Goal: Transaction & Acquisition: Register for event/course

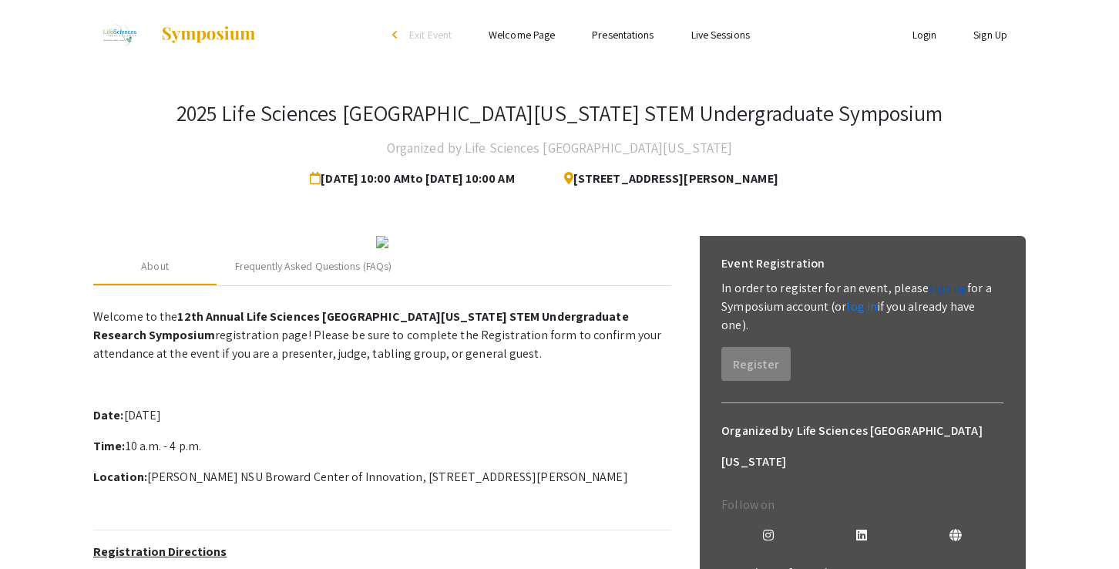
click at [939, 288] on link "sign up" at bounding box center [948, 288] width 39 height 16
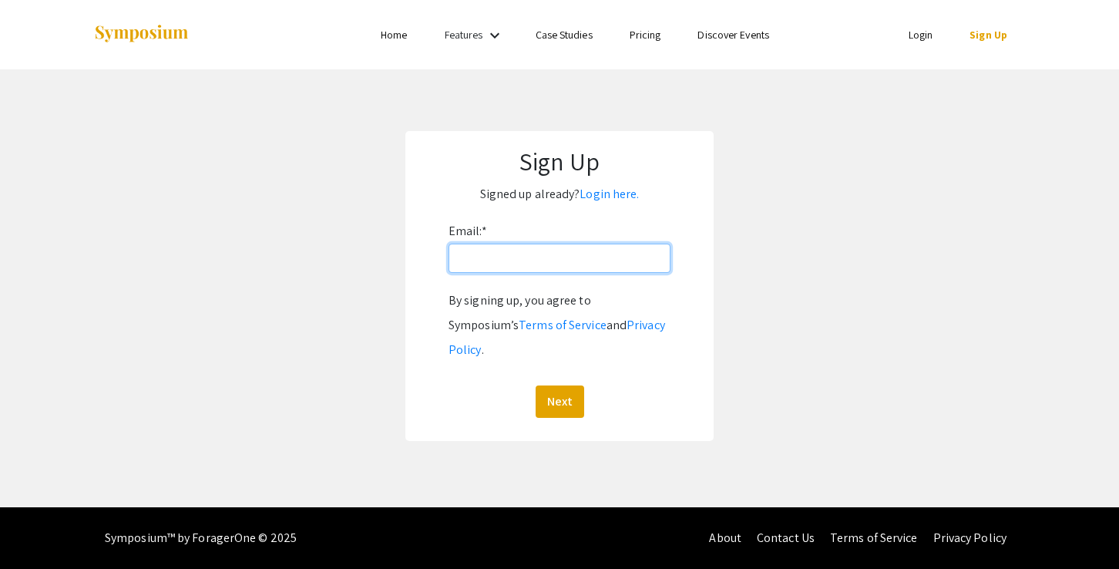
click at [543, 262] on input "Email: *" at bounding box center [560, 258] width 222 height 29
type input "[EMAIL_ADDRESS][DOMAIN_NAME]"
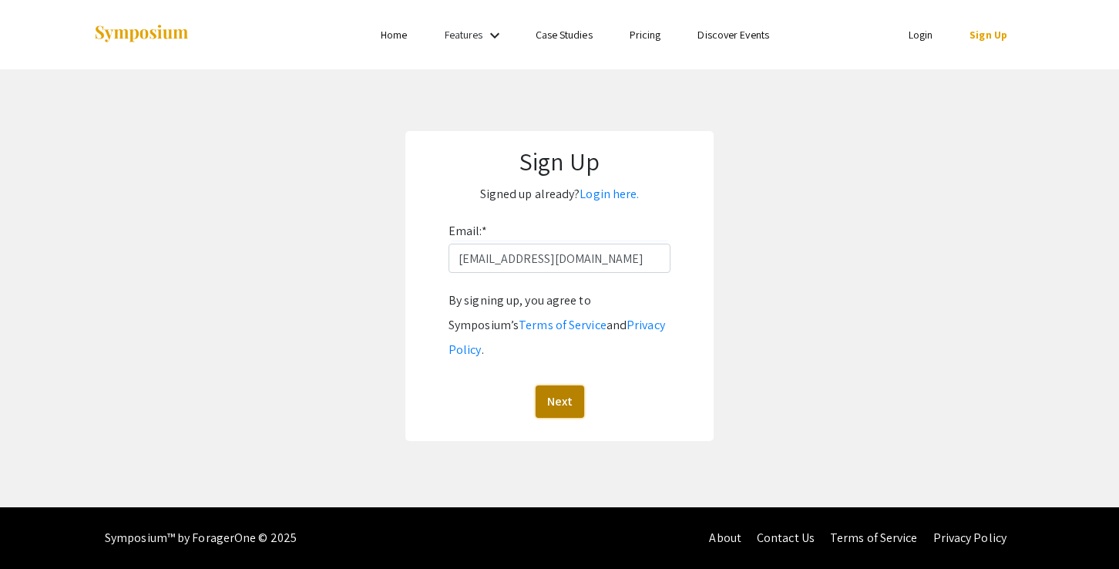
click at [563, 385] on button "Next" at bounding box center [560, 401] width 49 height 32
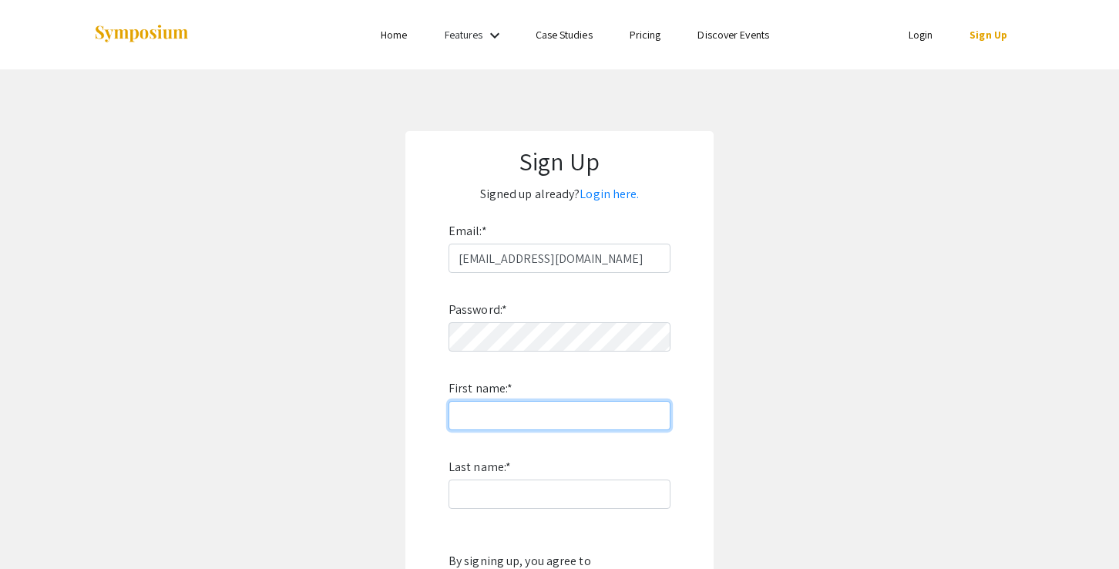
click at [472, 424] on input "First name: *" at bounding box center [560, 415] width 222 height 29
type input "Anushka"
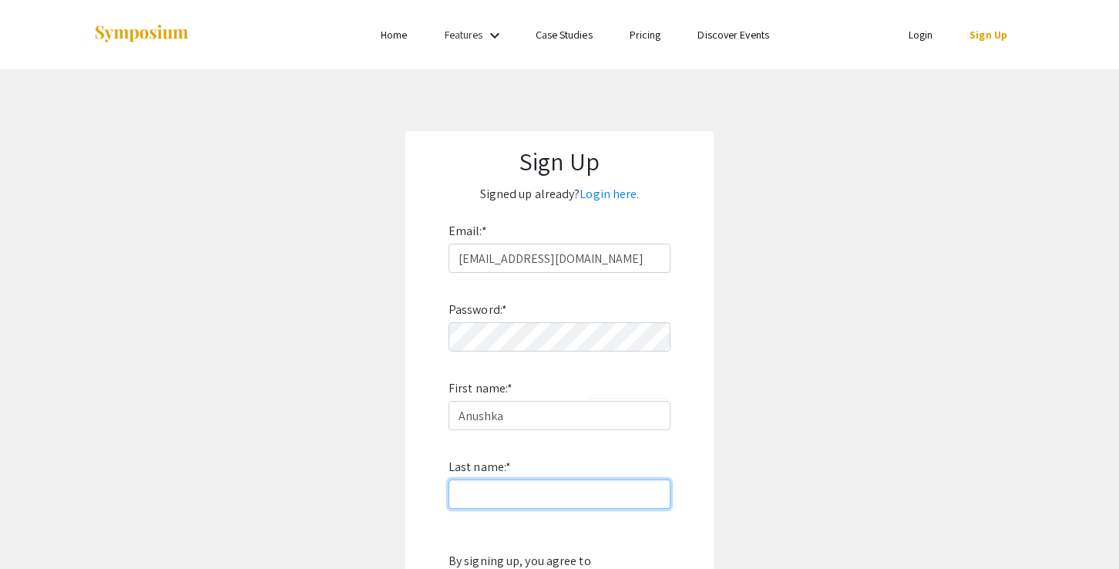
type input "[PERSON_NAME]"
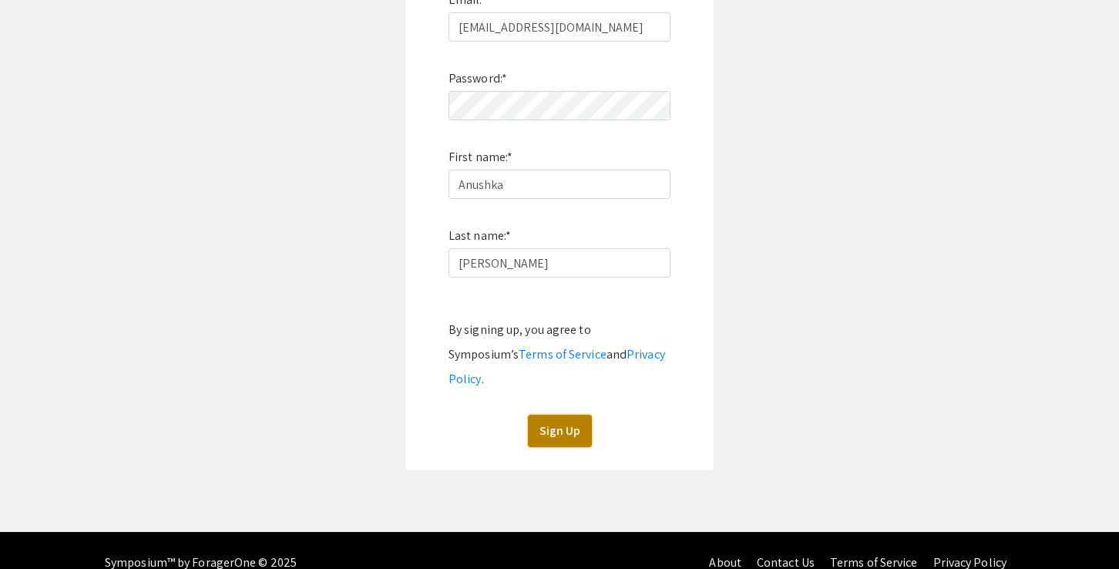
click at [557, 415] on button "Sign Up" at bounding box center [560, 431] width 64 height 32
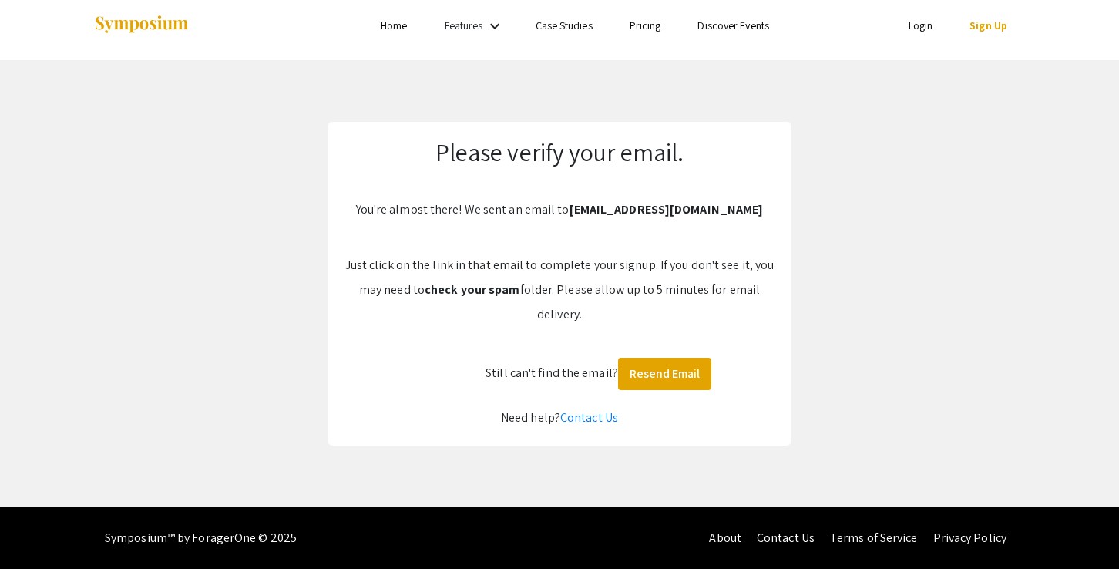
scroll to position [9, 0]
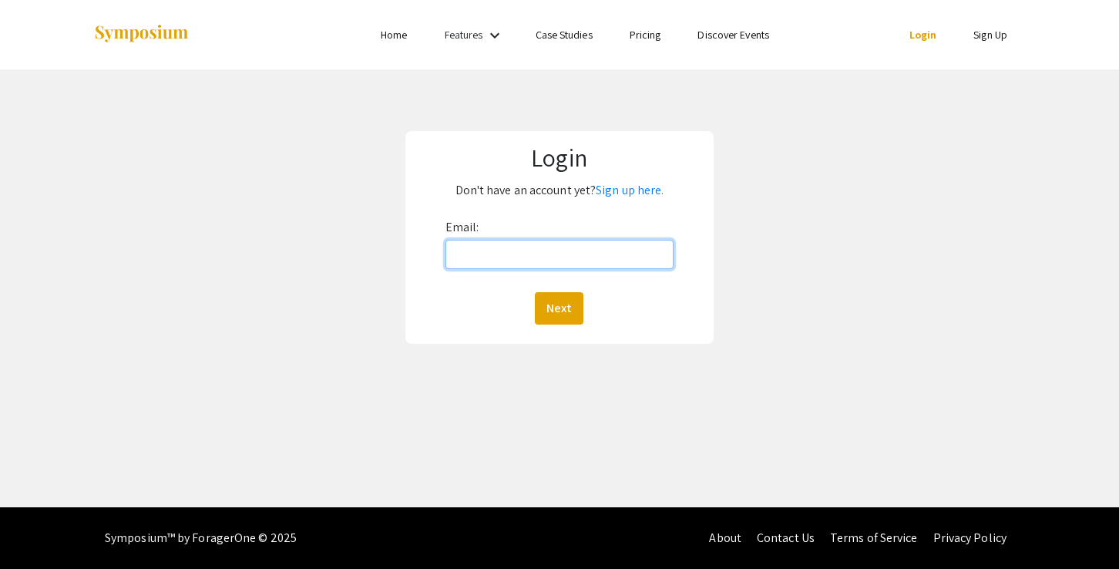
click at [490, 258] on input "Email:" at bounding box center [560, 254] width 229 height 29
type input "[EMAIL_ADDRESS][DOMAIN_NAME]"
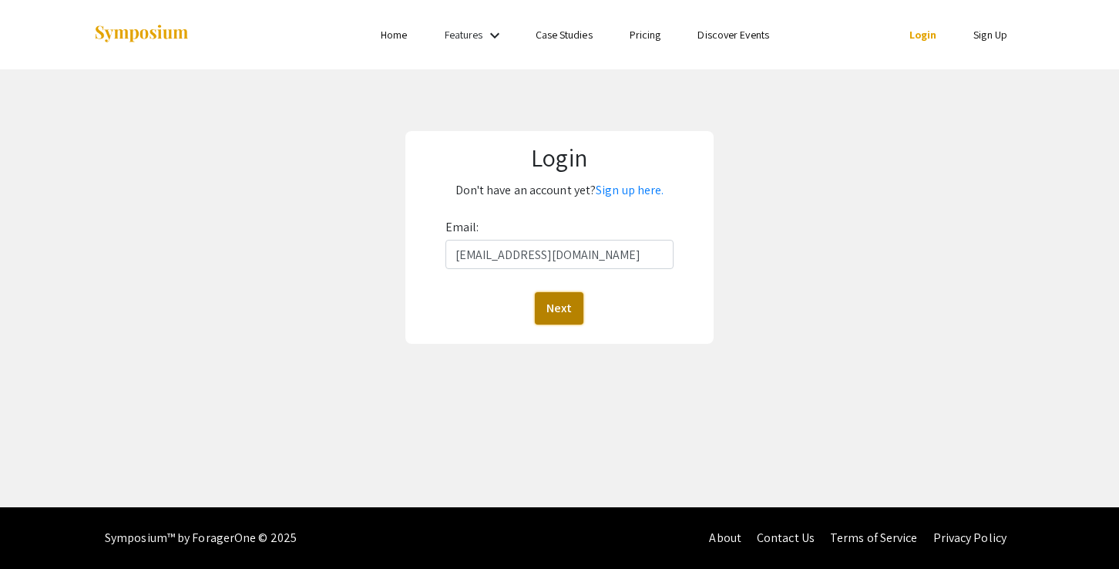
click at [542, 294] on button "Next" at bounding box center [559, 308] width 49 height 32
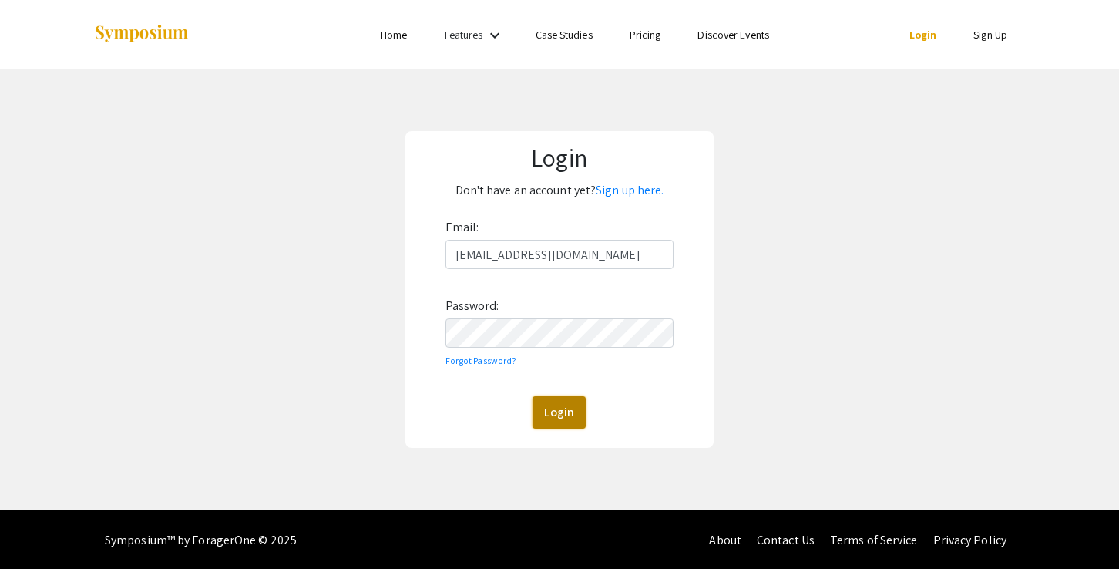
click at [557, 412] on button "Login" at bounding box center [559, 412] width 53 height 32
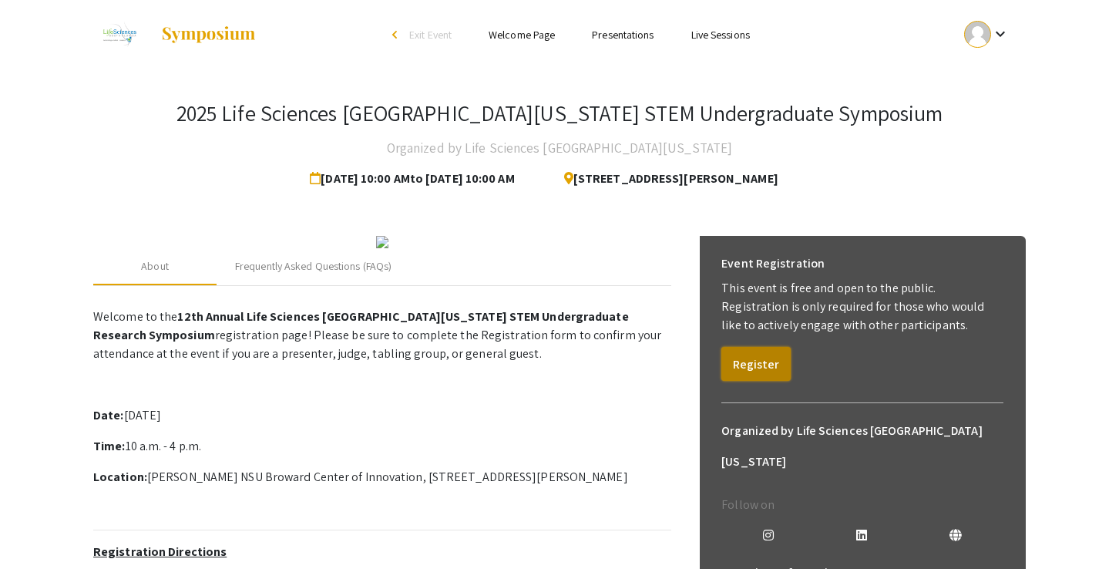
click at [761, 371] on button "Register" at bounding box center [756, 364] width 69 height 34
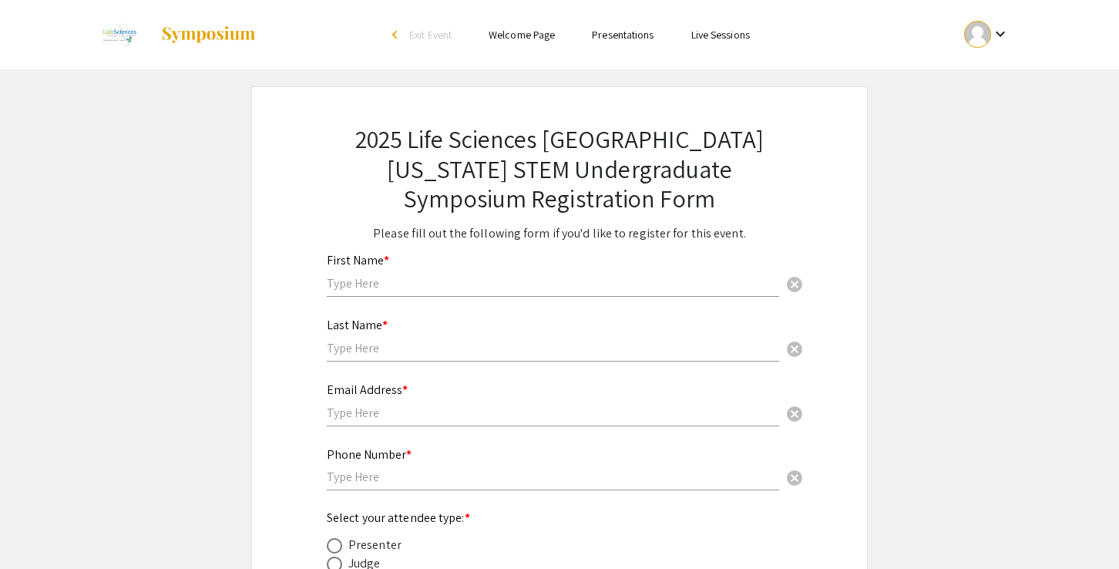
click at [485, 305] on div "Last Name * cancel" at bounding box center [553, 332] width 453 height 59
click at [487, 283] on input "text" at bounding box center [553, 283] width 453 height 16
type input "Anushka"
click at [358, 346] on input "text" at bounding box center [553, 348] width 453 height 16
type input "[PERSON_NAME]"
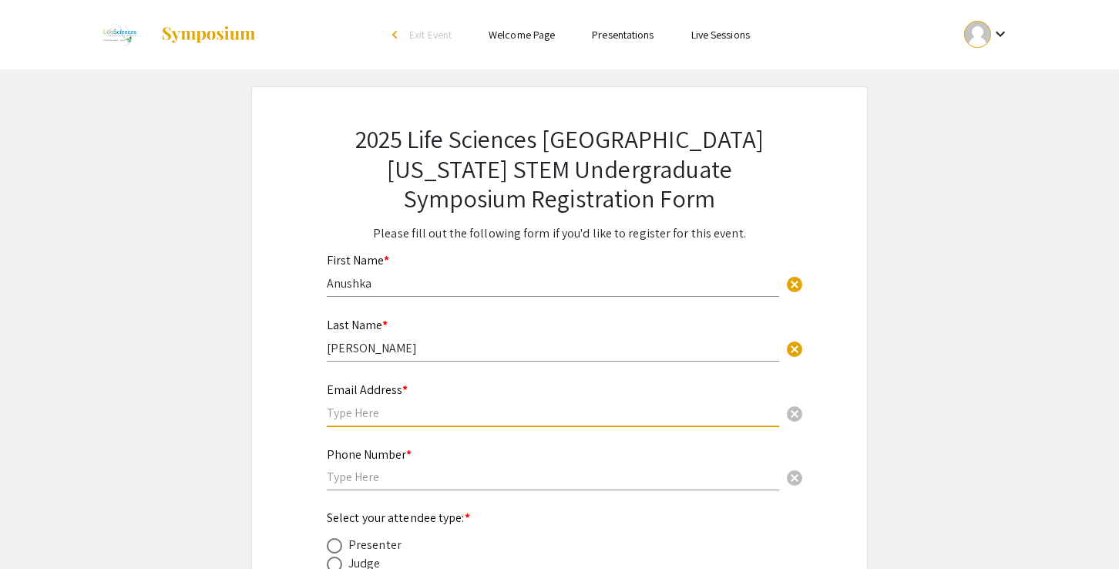
click at [411, 409] on input "text" at bounding box center [553, 413] width 453 height 16
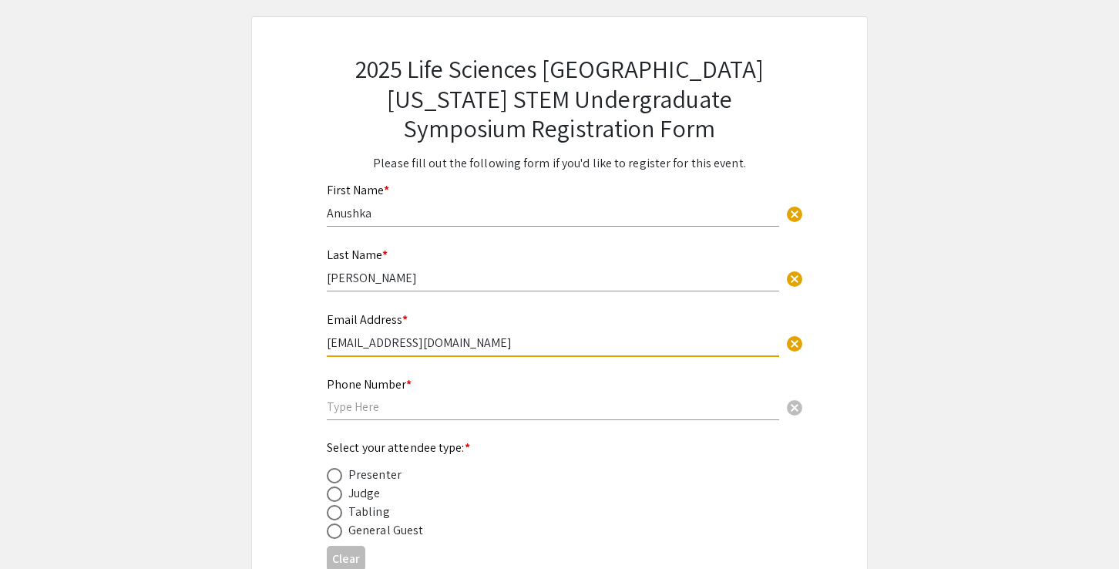
scroll to position [72, 0]
type input "[EMAIL_ADDRESS][DOMAIN_NAME]"
click at [459, 407] on input "text" at bounding box center [553, 405] width 453 height 16
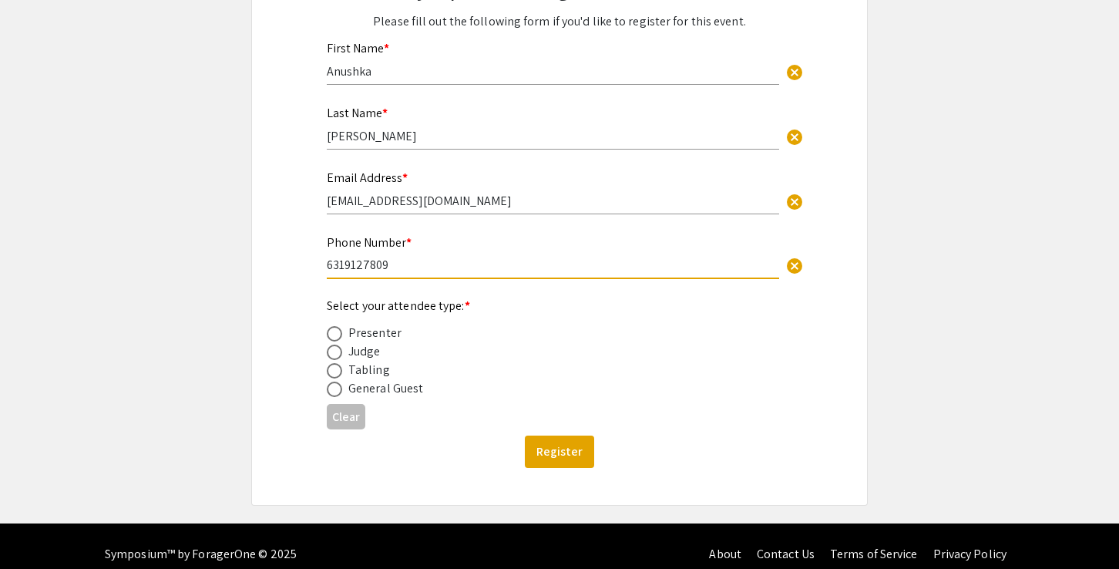
scroll to position [230, 0]
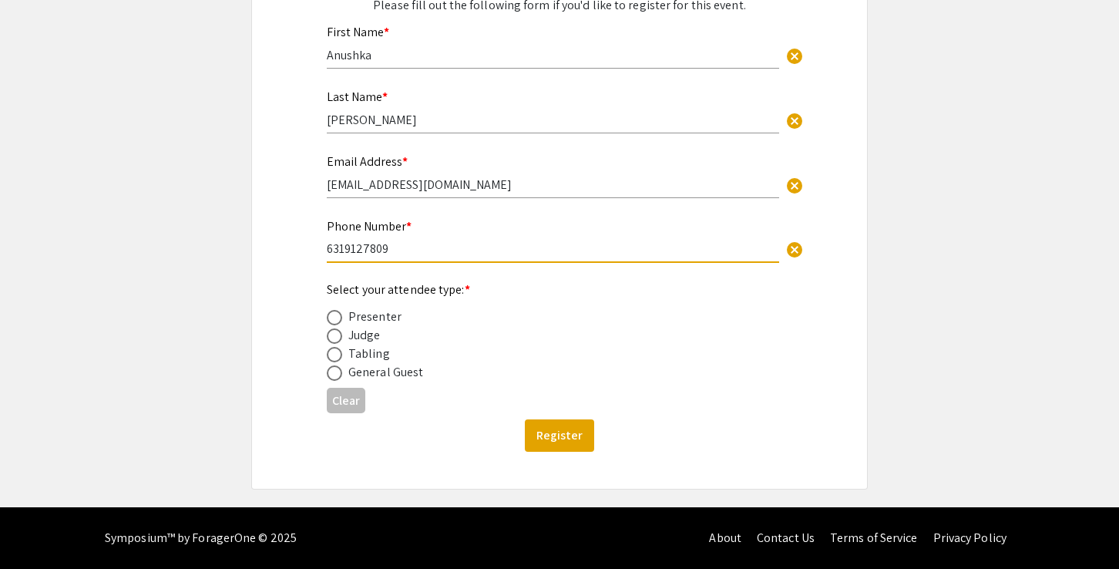
type input "6319127809"
click at [385, 376] on div "General Guest" at bounding box center [385, 372] width 75 height 19
click at [331, 372] on span at bounding box center [334, 372] width 15 height 15
click at [331, 372] on input "radio" at bounding box center [334, 372] width 15 height 15
radio input "true"
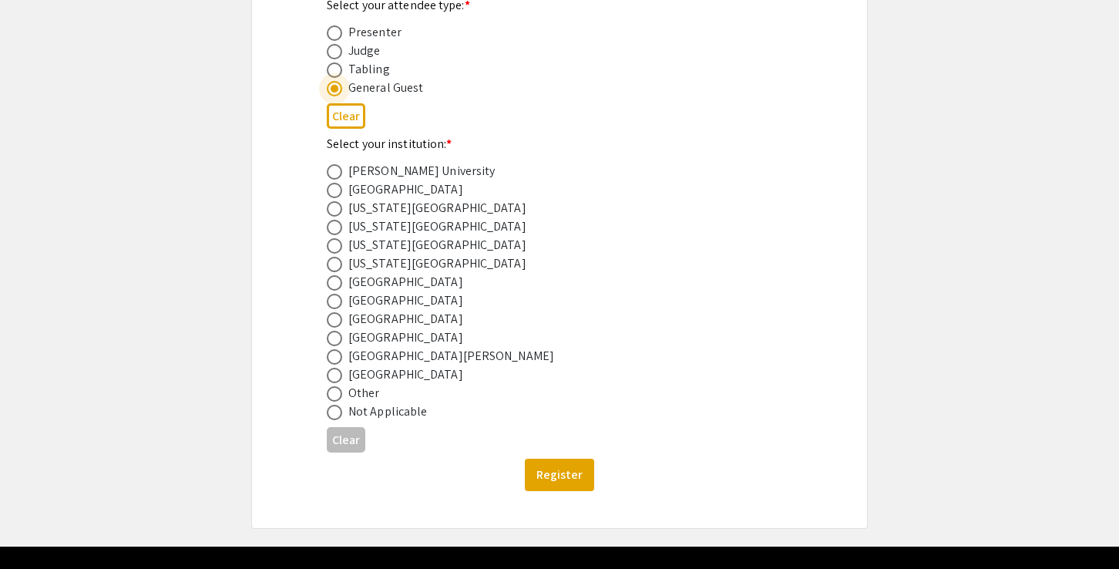
scroll to position [555, 0]
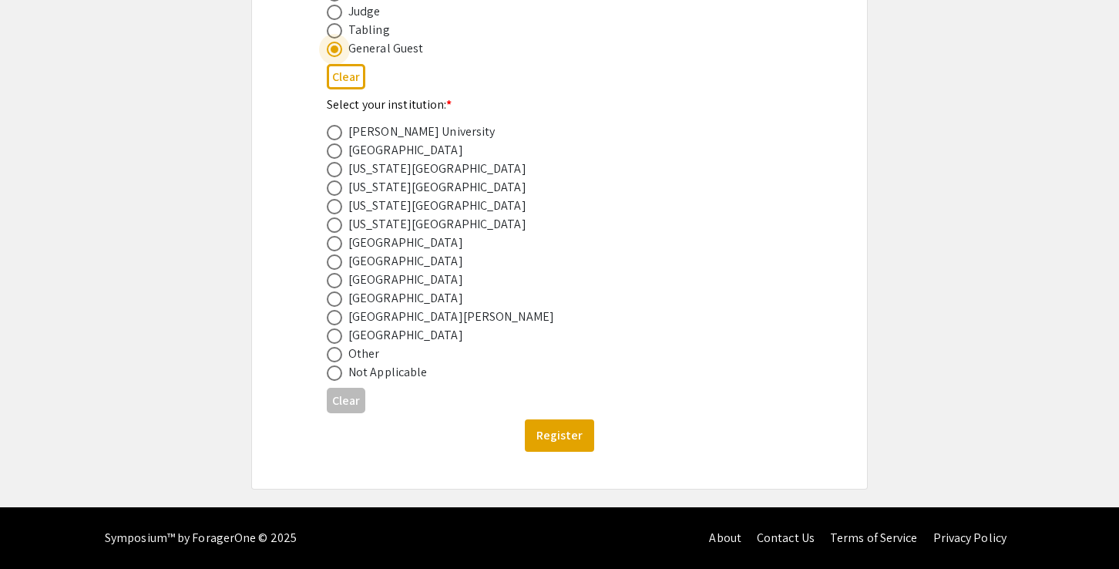
click at [377, 292] on div "Palm Beach State College" at bounding box center [405, 298] width 115 height 19
click at [338, 288] on span at bounding box center [334, 280] width 15 height 15
click at [338, 288] on input "radio" at bounding box center [334, 280] width 15 height 15
radio input "true"
click at [586, 431] on button "Register" at bounding box center [559, 435] width 69 height 32
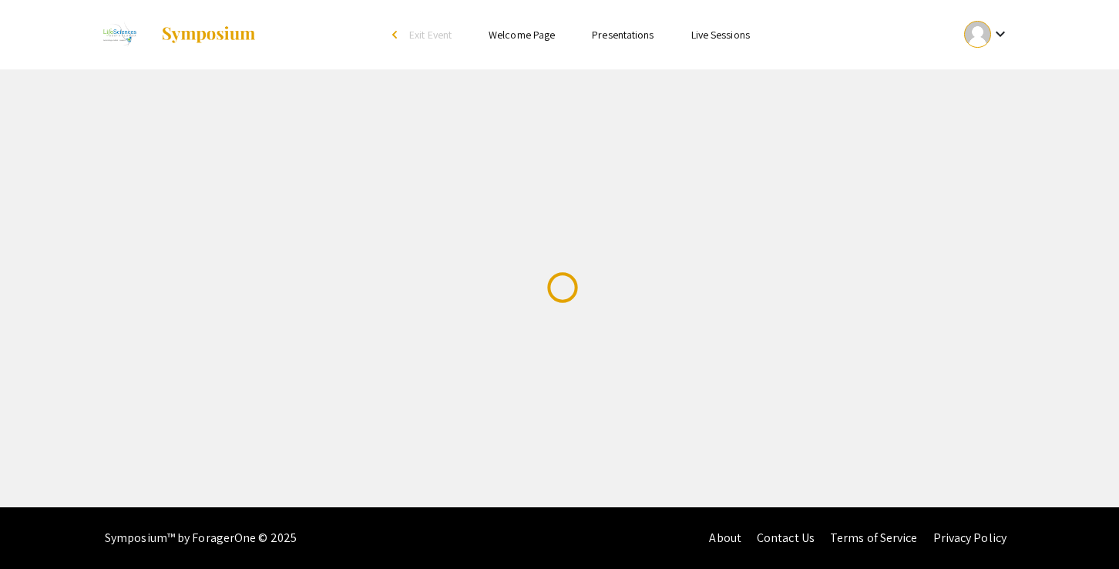
scroll to position [0, 0]
